Goal: Task Accomplishment & Management: Manage account settings

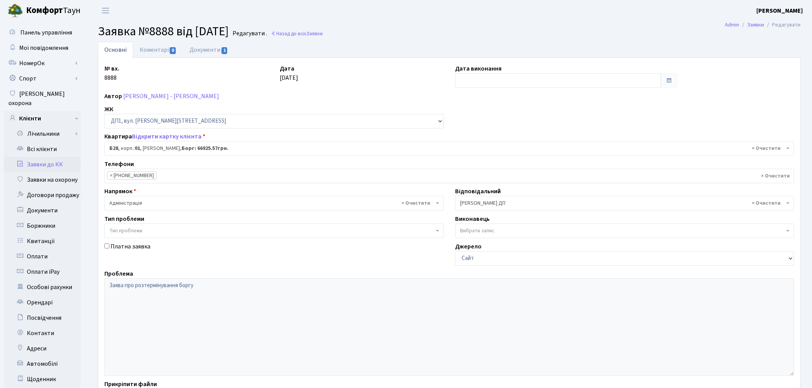
select select "30163"
click at [64, 146] on link "Всі клієнти" at bounding box center [42, 149] width 77 height 15
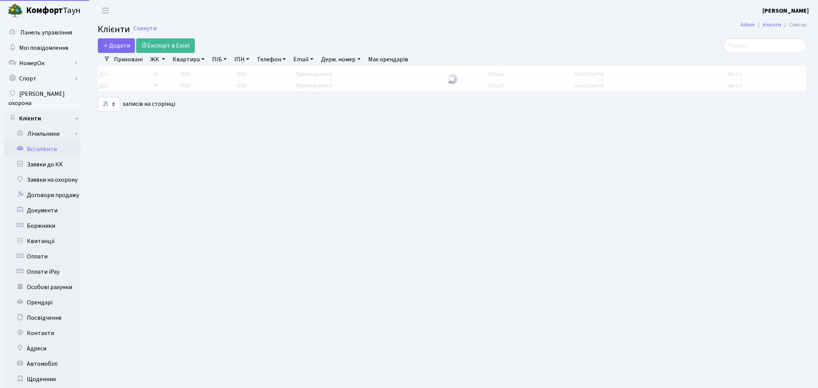
select select "25"
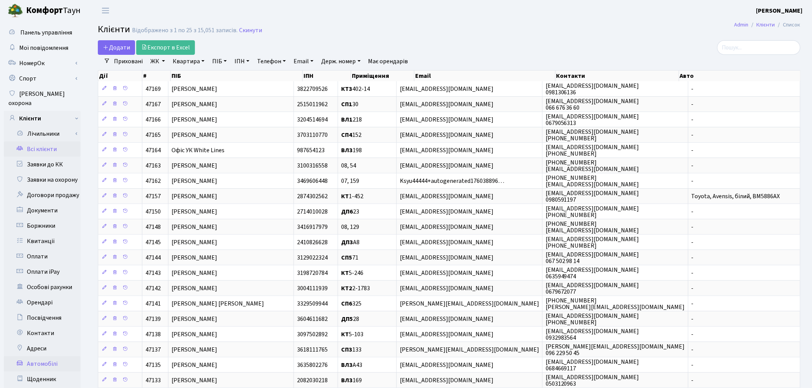
click at [48, 357] on link "Автомобілі" at bounding box center [42, 363] width 77 height 15
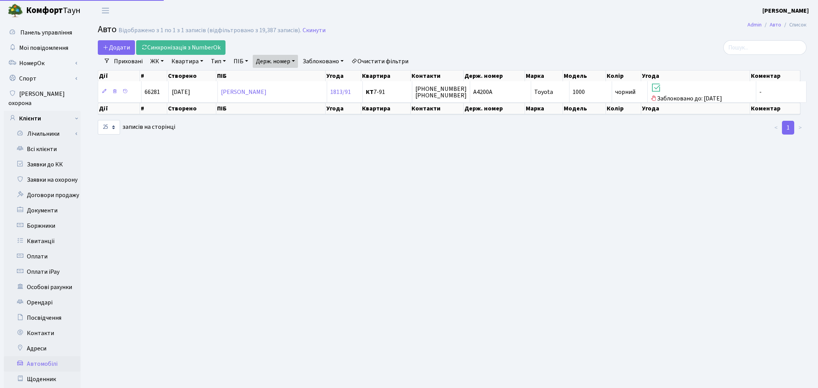
select select "25"
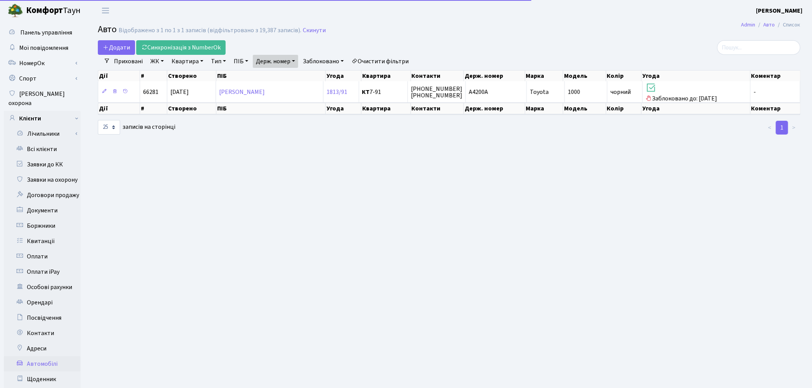
click at [291, 64] on link "Держ. номер" at bounding box center [275, 61] width 45 height 13
click at [292, 74] on input "А4200А" at bounding box center [275, 76] width 45 height 15
type input "2848"
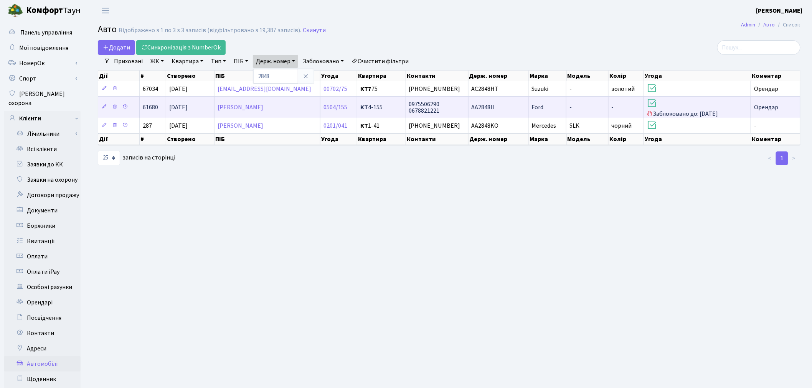
click at [564, 111] on td "Ford" at bounding box center [548, 106] width 38 height 21
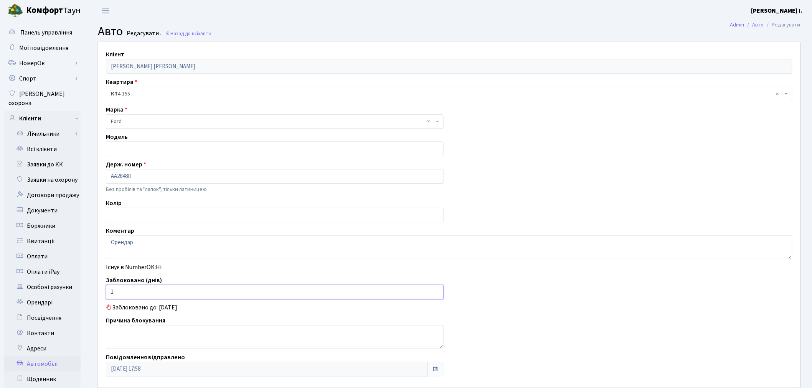
drag, startPoint x: 154, startPoint y: 298, endPoint x: 110, endPoint y: 293, distance: 44.4
click at [110, 293] on input "1" at bounding box center [275, 292] width 338 height 15
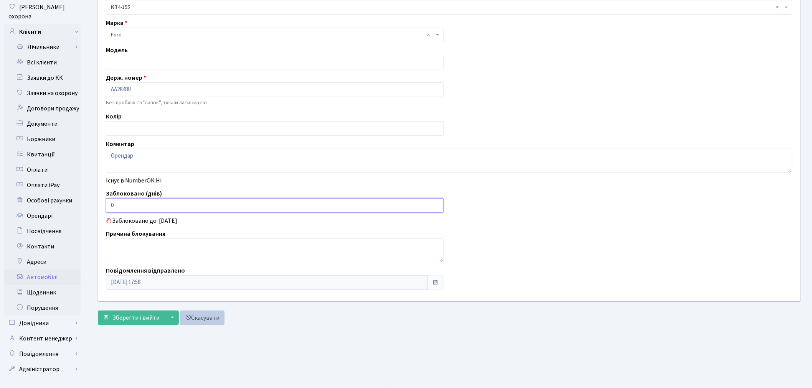
scroll to position [89, 0]
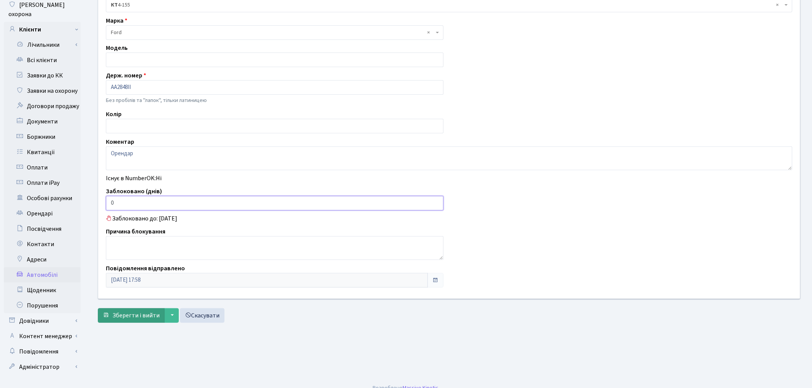
type input "0"
click at [139, 315] on span "Зберегти і вийти" at bounding box center [135, 316] width 47 height 8
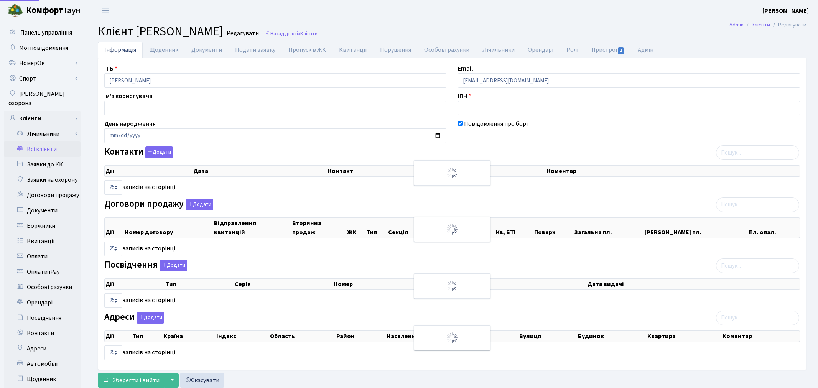
select select "25"
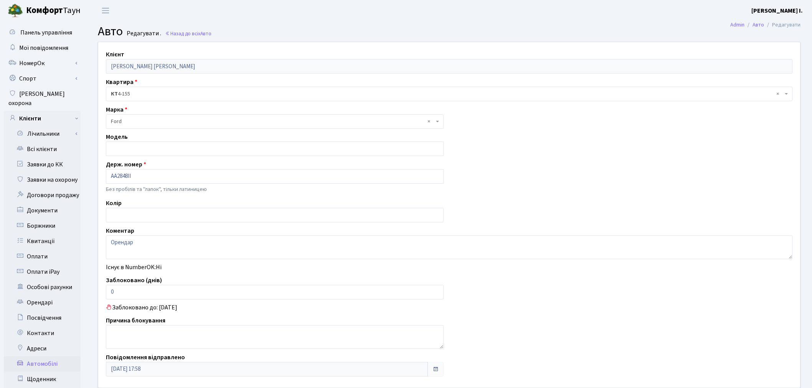
scroll to position [47, 0]
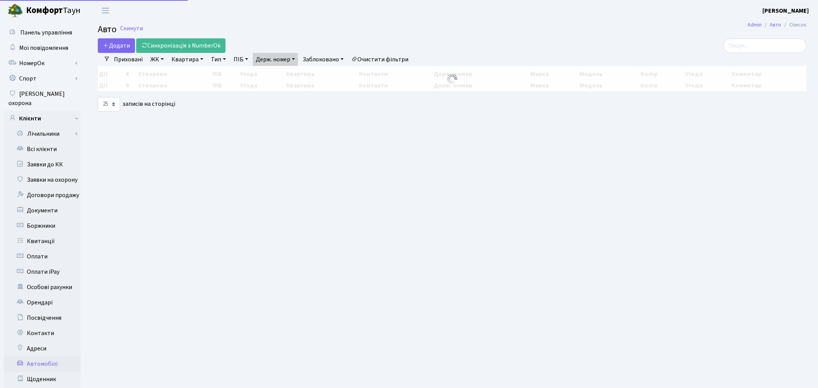
select select "25"
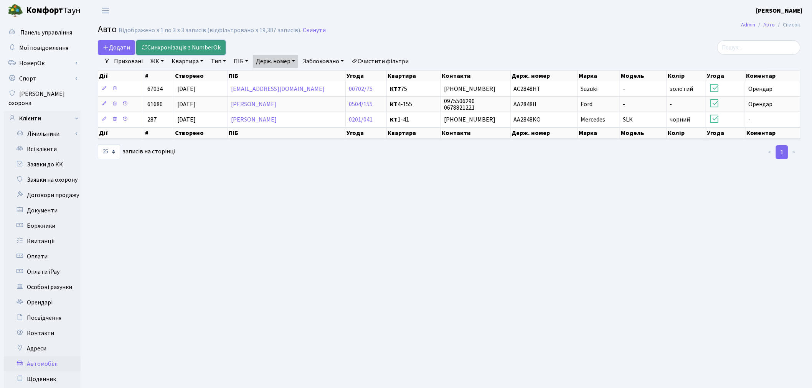
click at [190, 46] on link "Синхронізація з NumberOk" at bounding box center [180, 47] width 89 height 15
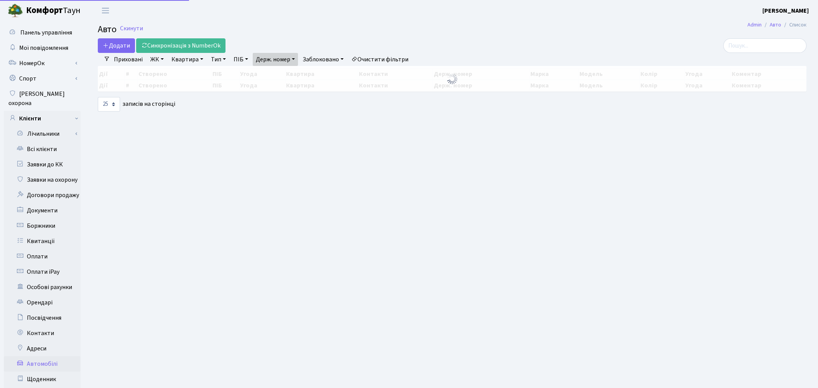
select select "25"
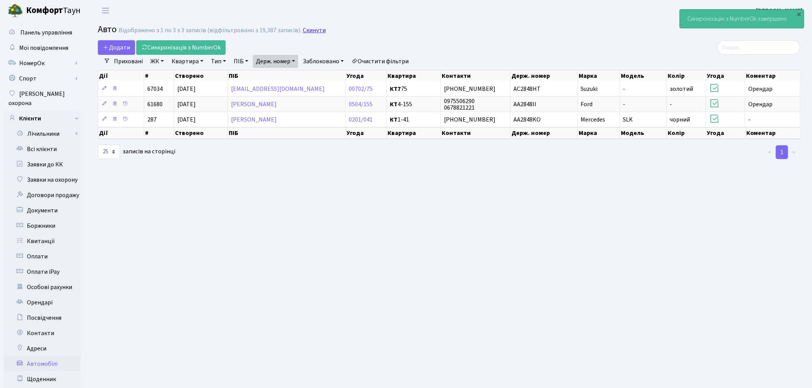
click at [317, 32] on link "Скинути" at bounding box center [314, 30] width 23 height 7
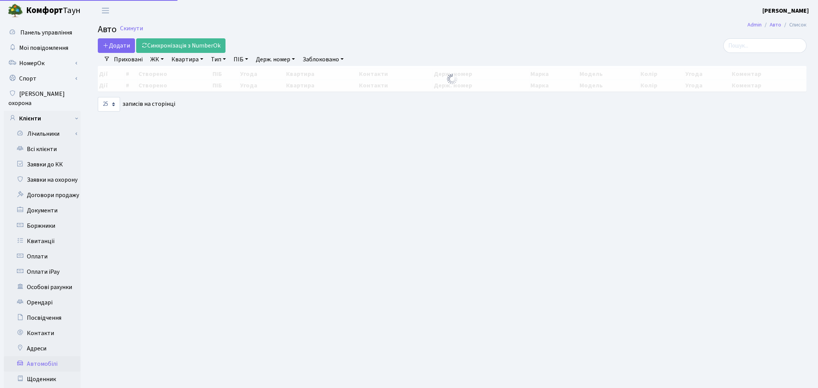
select select "25"
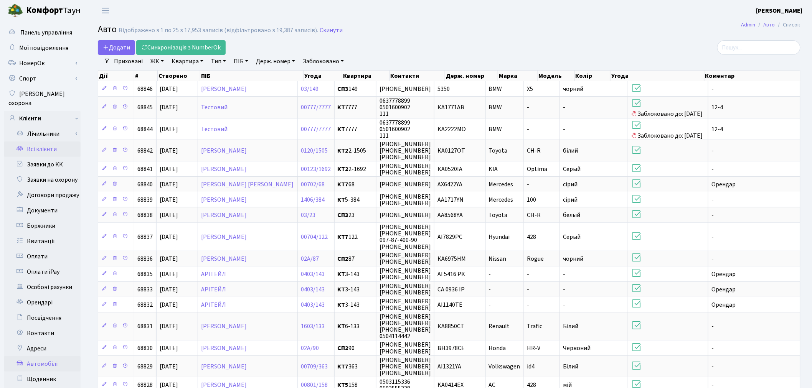
click at [58, 142] on link "Всі клієнти" at bounding box center [42, 149] width 77 height 15
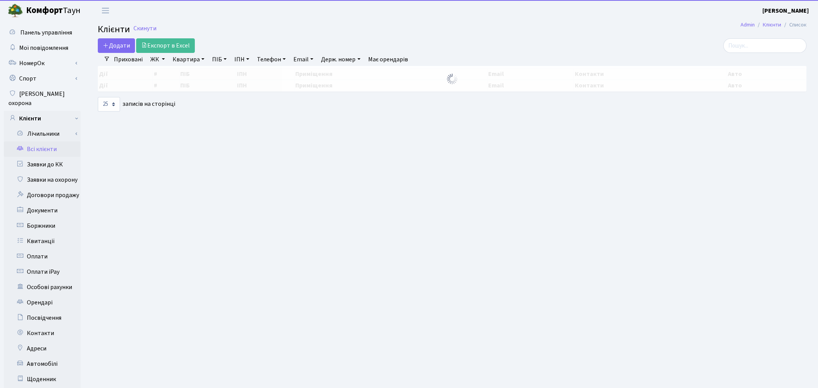
select select "25"
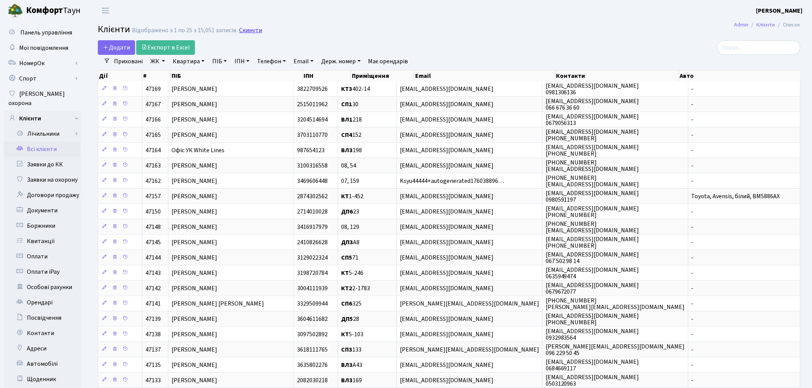
click at [250, 28] on link "Скинути" at bounding box center [250, 30] width 23 height 7
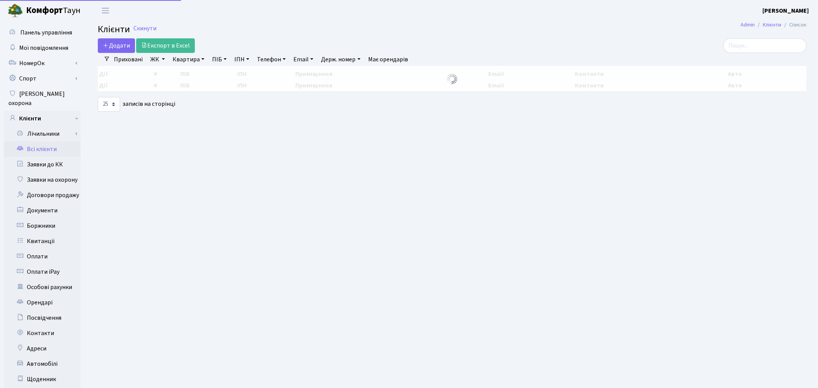
select select "25"
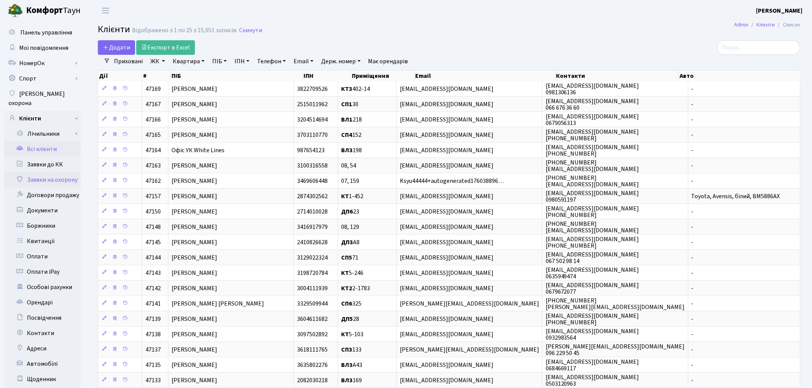
click at [69, 175] on link "Заявки на охорону" at bounding box center [42, 179] width 77 height 15
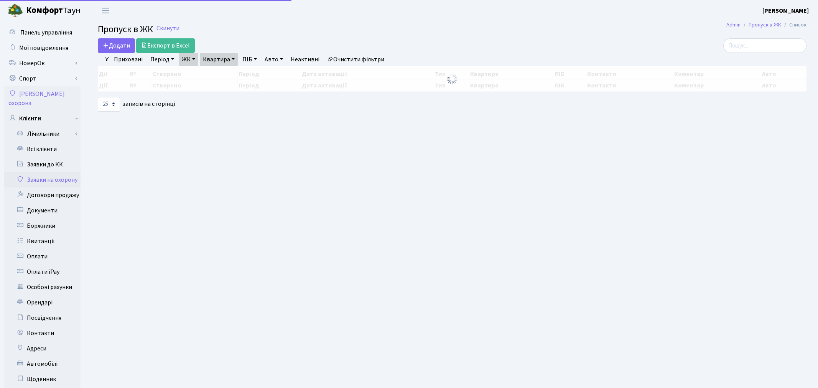
select select "25"
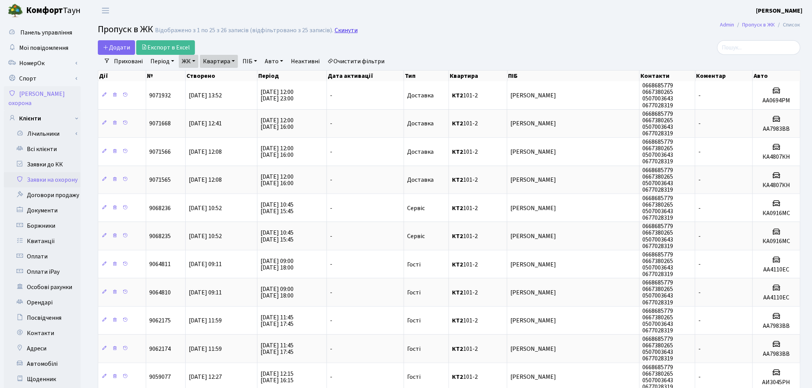
click at [347, 31] on link "Скинути" at bounding box center [346, 30] width 23 height 7
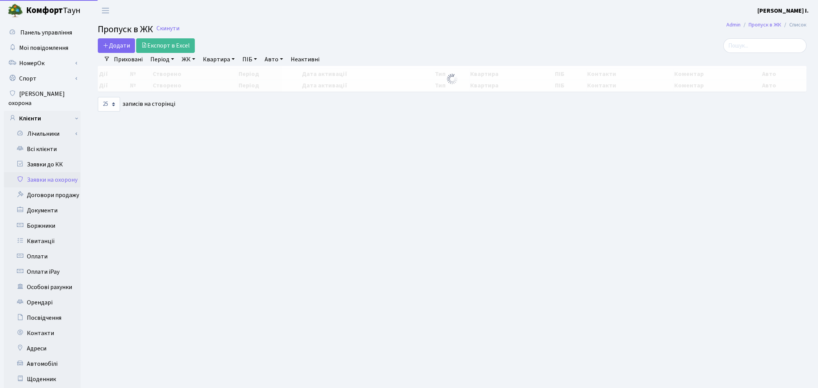
select select "25"
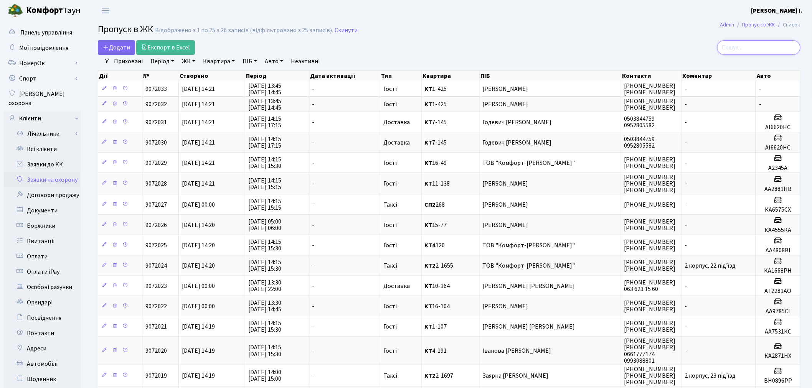
click at [765, 44] on input "search" at bounding box center [758, 47] width 83 height 15
type input "f"
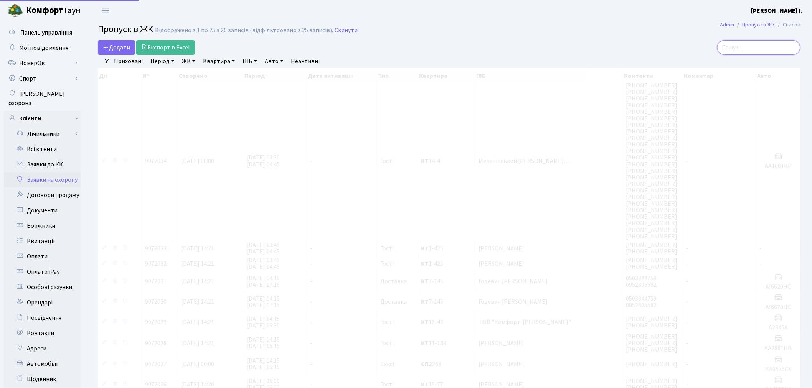
type input "а"
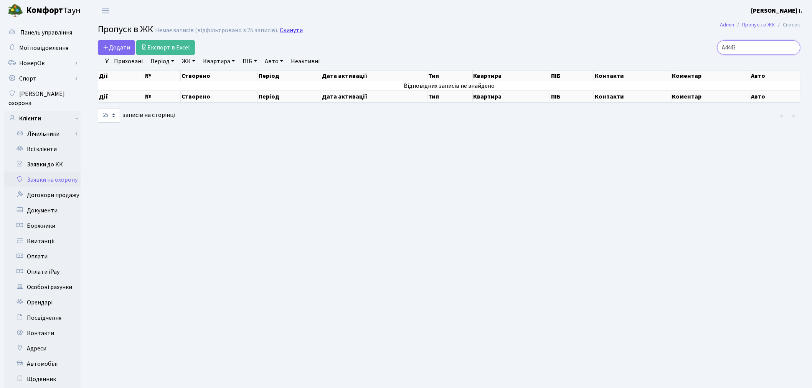
type input "А4443"
drag, startPoint x: 290, startPoint y: 30, endPoint x: 278, endPoint y: 38, distance: 14.8
click at [290, 30] on link "Скинути" at bounding box center [291, 30] width 23 height 7
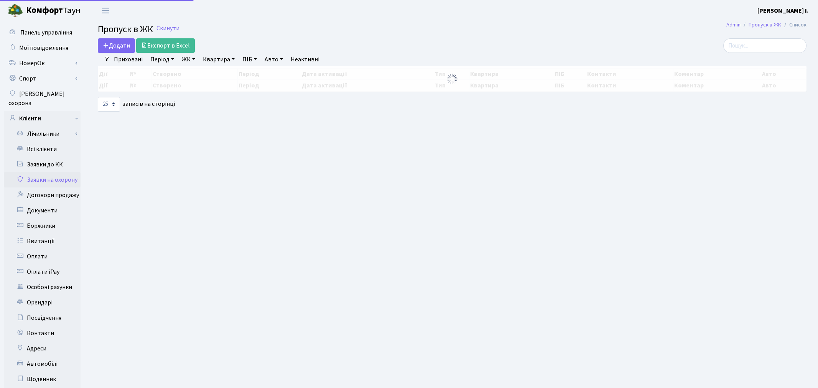
select select "25"
click at [224, 62] on link "Квартира" at bounding box center [219, 59] width 38 height 13
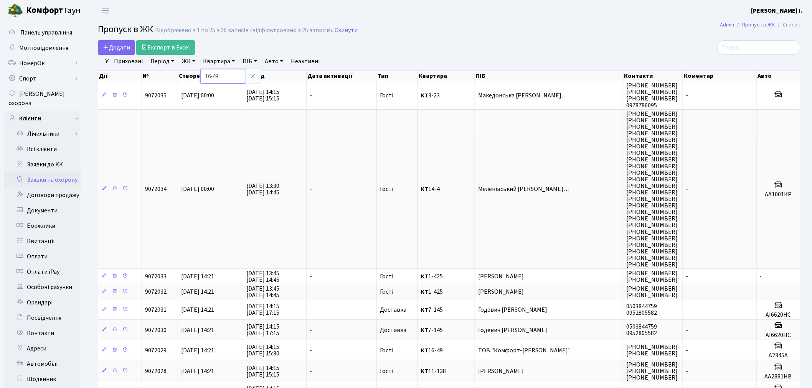
type input "16-49"
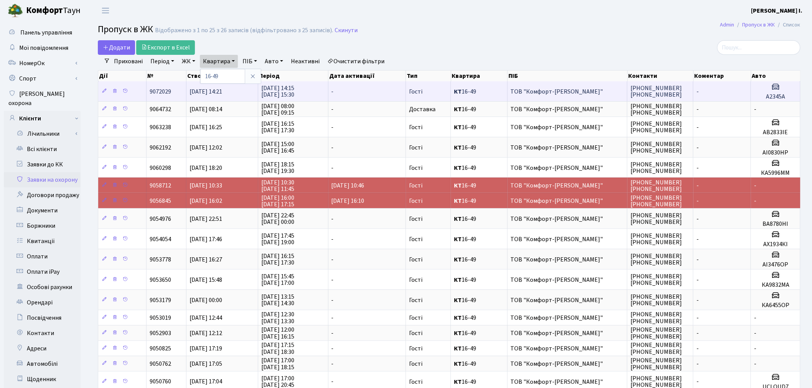
click at [731, 92] on td "-" at bounding box center [722, 91] width 58 height 20
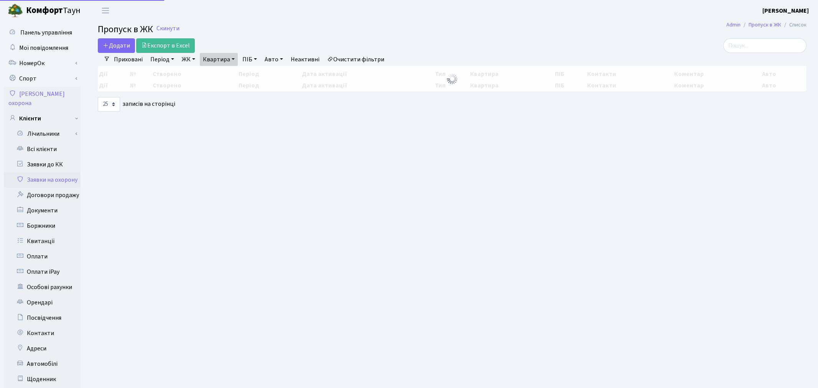
select select "25"
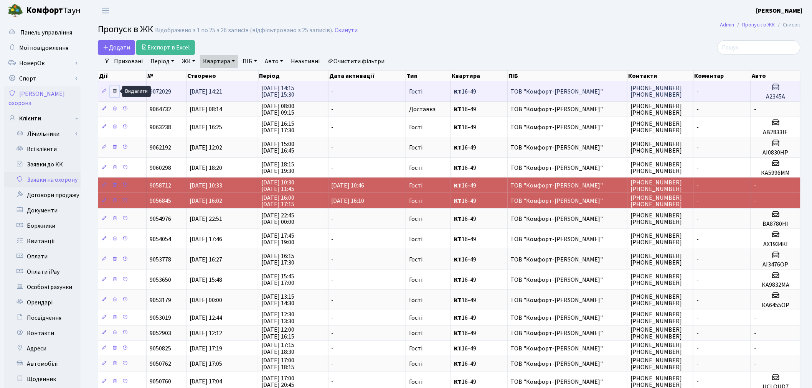
click at [116, 91] on icon at bounding box center [114, 90] width 5 height 5
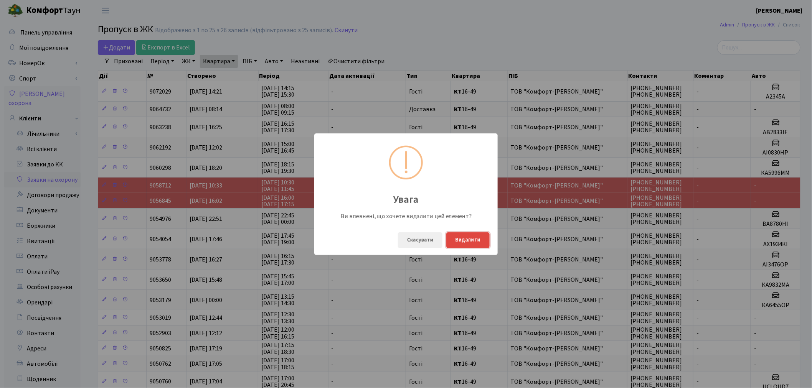
click at [462, 239] on button "Видалити" at bounding box center [467, 241] width 43 height 16
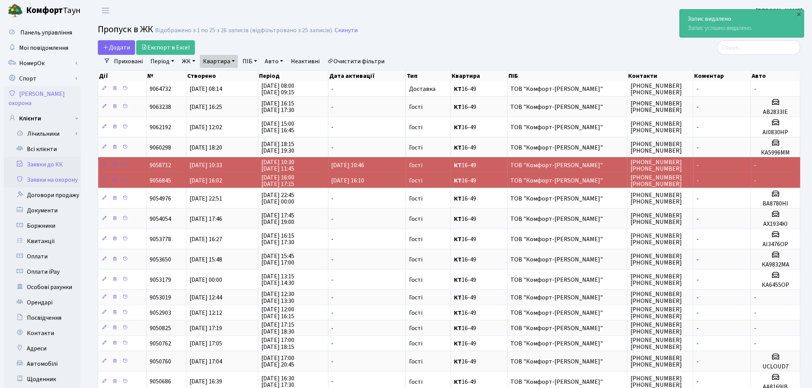
click at [64, 157] on link "Заявки до КК" at bounding box center [42, 164] width 77 height 15
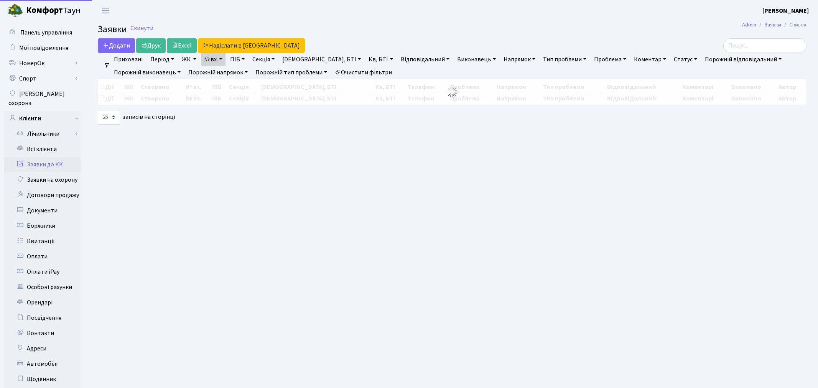
select select "25"
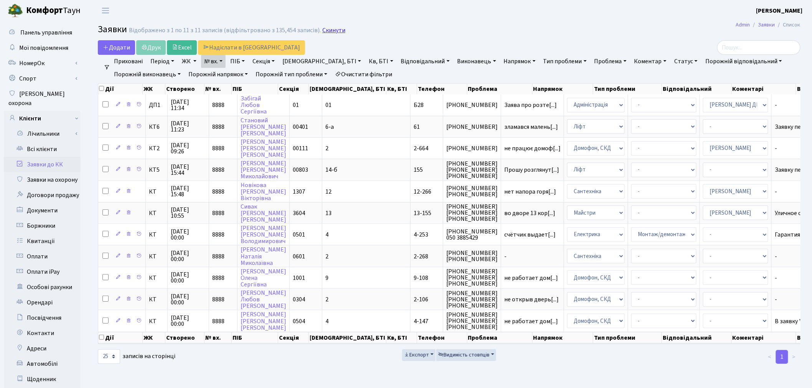
click at [331, 29] on link "Скинути" at bounding box center [333, 30] width 23 height 7
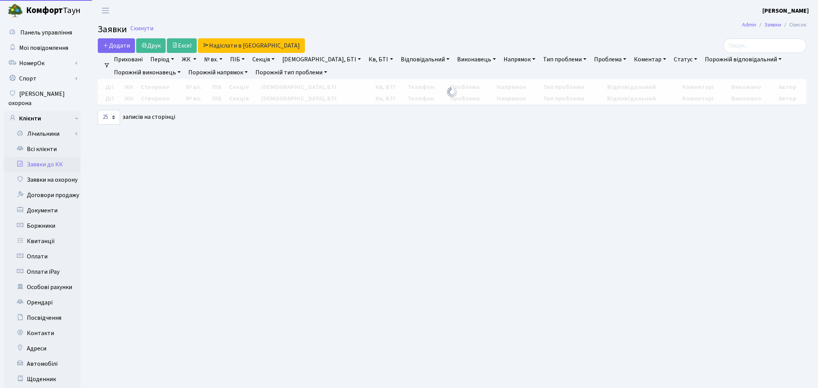
select select "25"
